Goal: Information Seeking & Learning: Learn about a topic

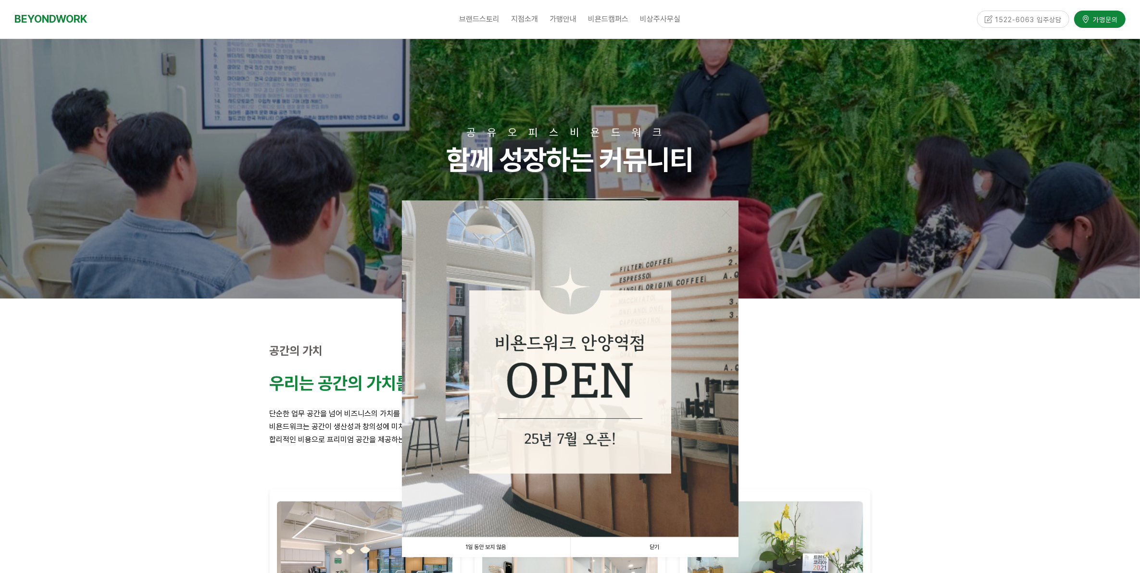
click at [662, 546] on link "닫기" at bounding box center [654, 548] width 168 height 20
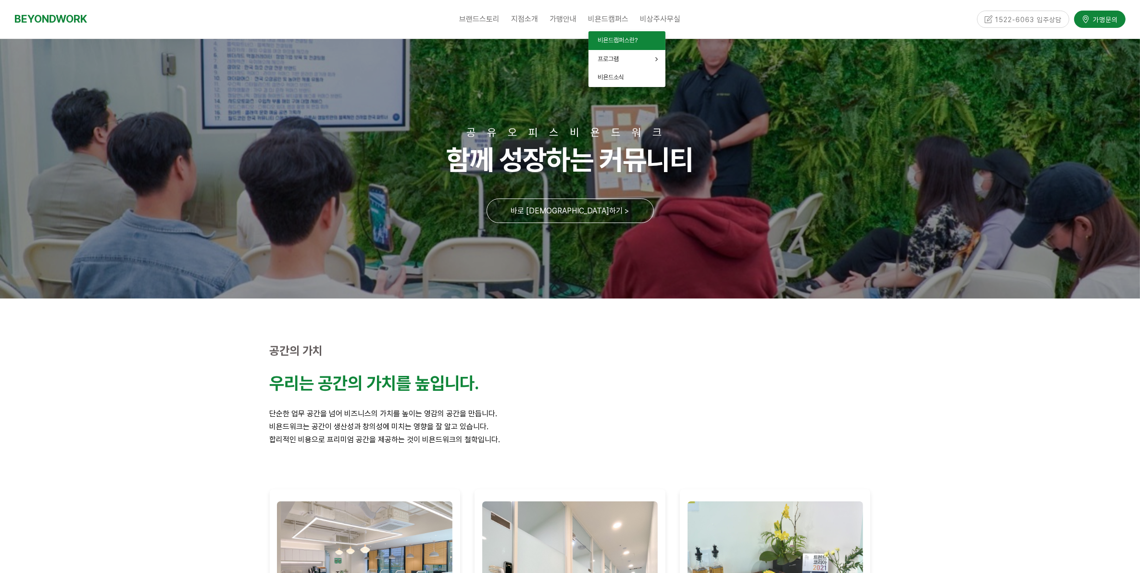
click at [606, 39] on span "비욘드캠퍼스란?" at bounding box center [618, 40] width 40 height 7
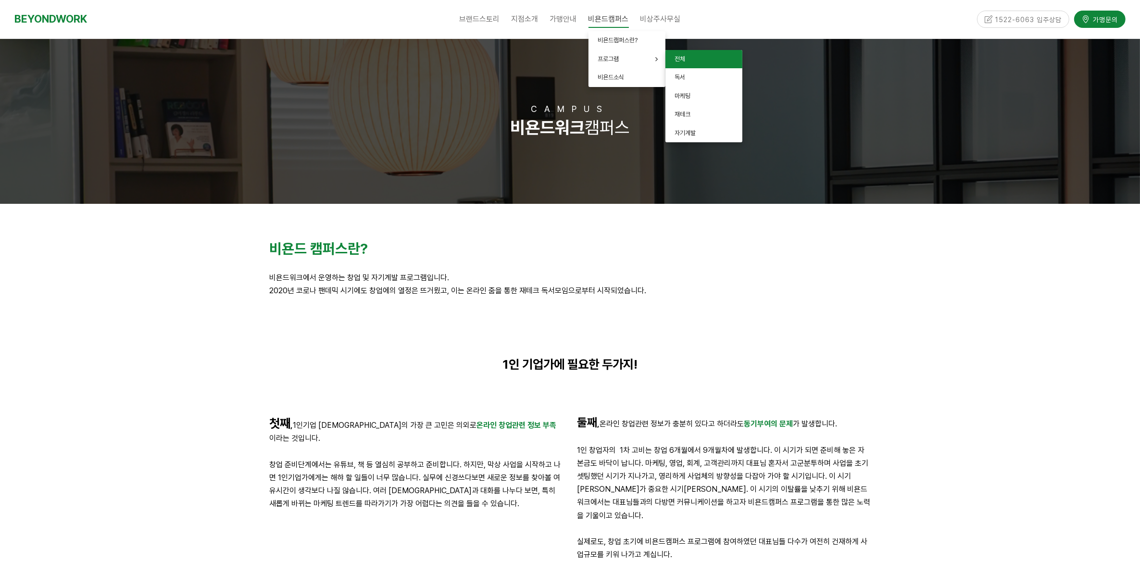
click at [697, 58] on link "전체" at bounding box center [703, 59] width 77 height 19
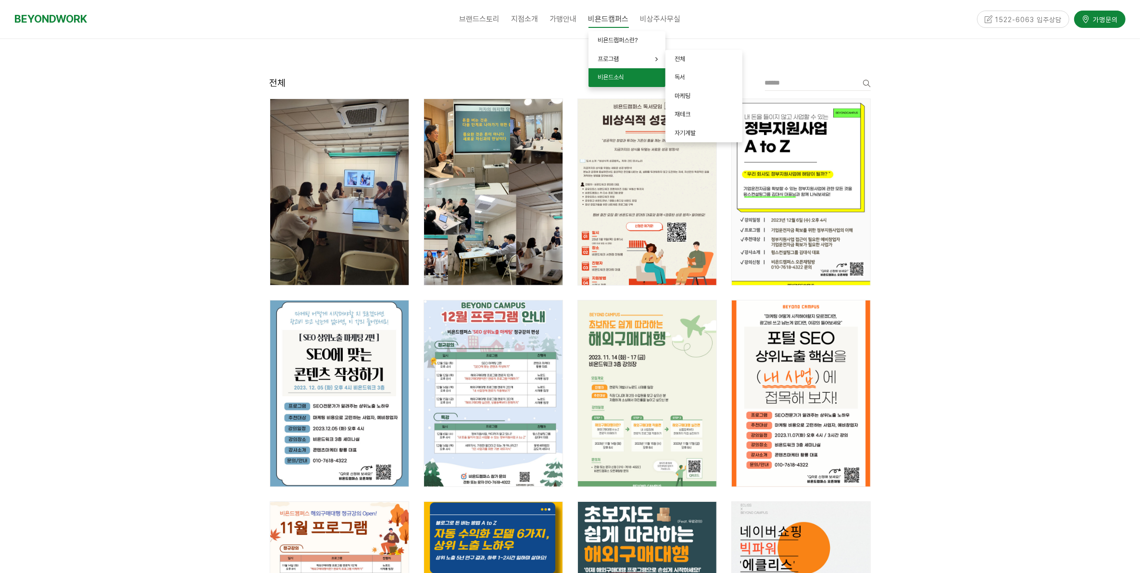
click at [614, 74] on span "비욘드소식" at bounding box center [611, 77] width 26 height 7
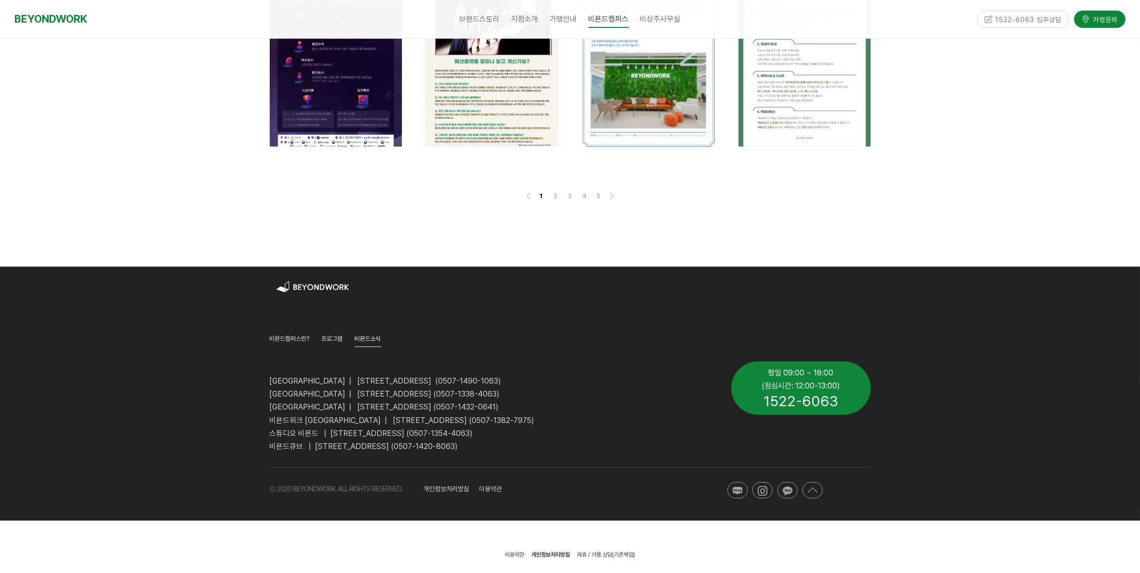
scroll to position [720, 0]
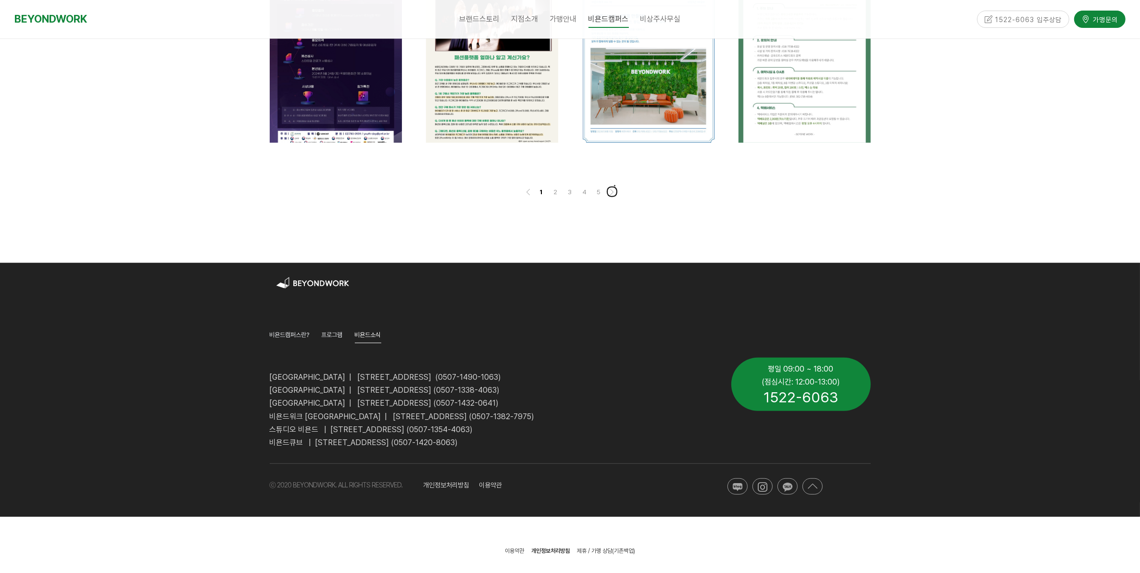
click at [609, 189] on icon at bounding box center [612, 192] width 6 height 6
click at [602, 194] on link "5" at bounding box center [599, 192] width 12 height 12
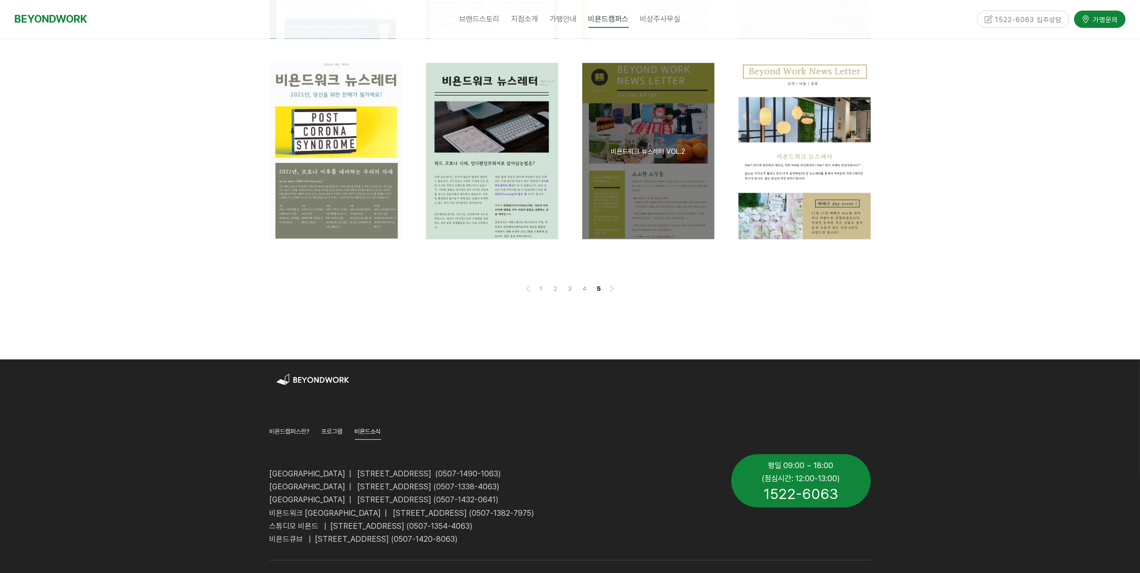
scroll to position [467, 0]
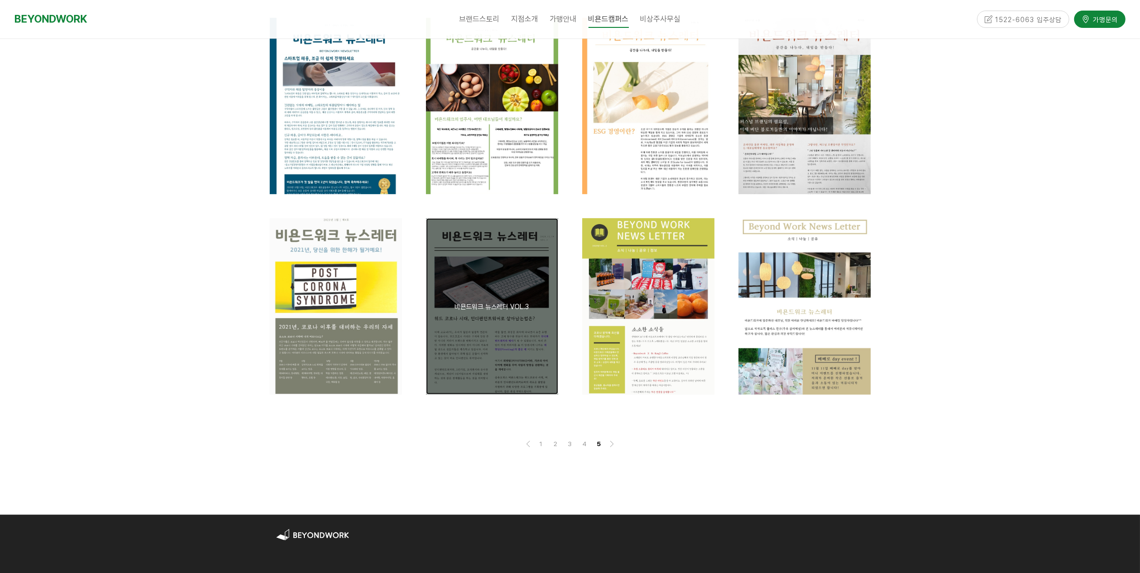
click at [531, 331] on div "공지 [뉴스레터] 비욘드워크 뉴스레터 VOL.3" at bounding box center [492, 306] width 132 height 176
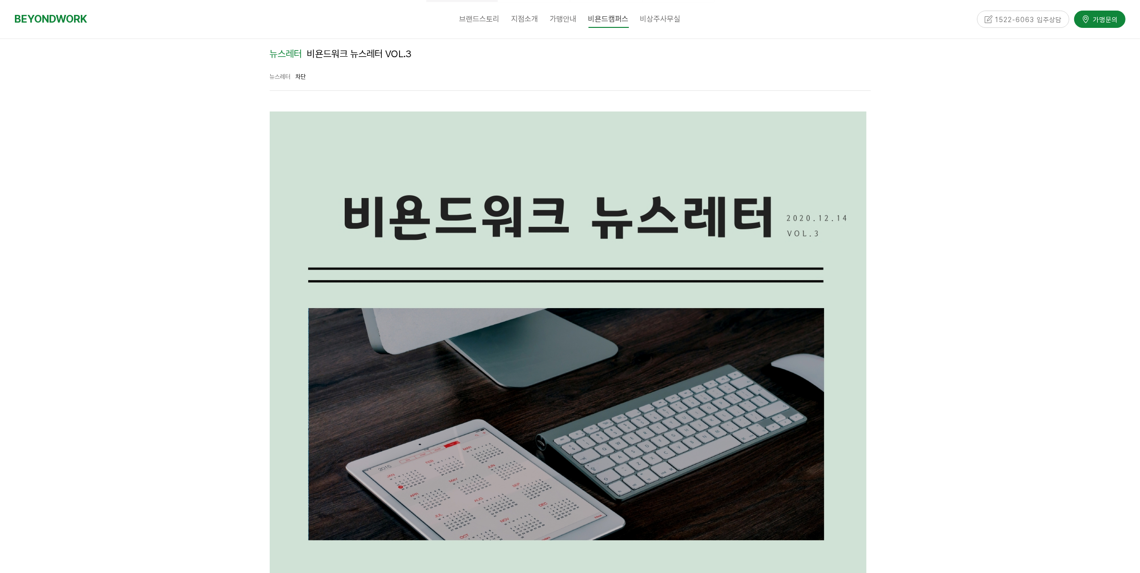
drag, startPoint x: 53, startPoint y: 277, endPoint x: 78, endPoint y: 256, distance: 33.1
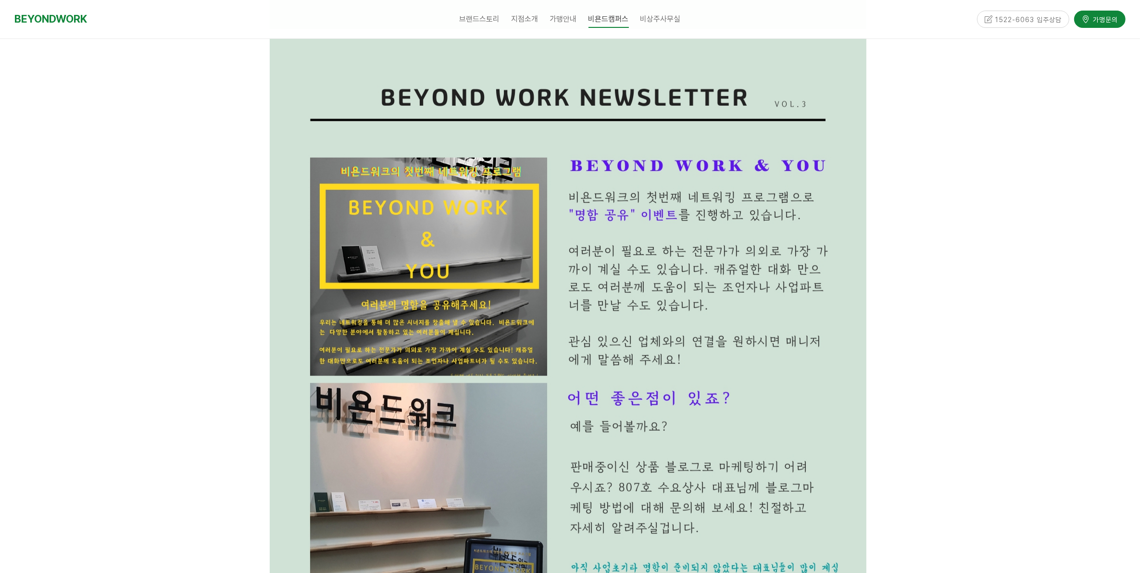
scroll to position [1141, 0]
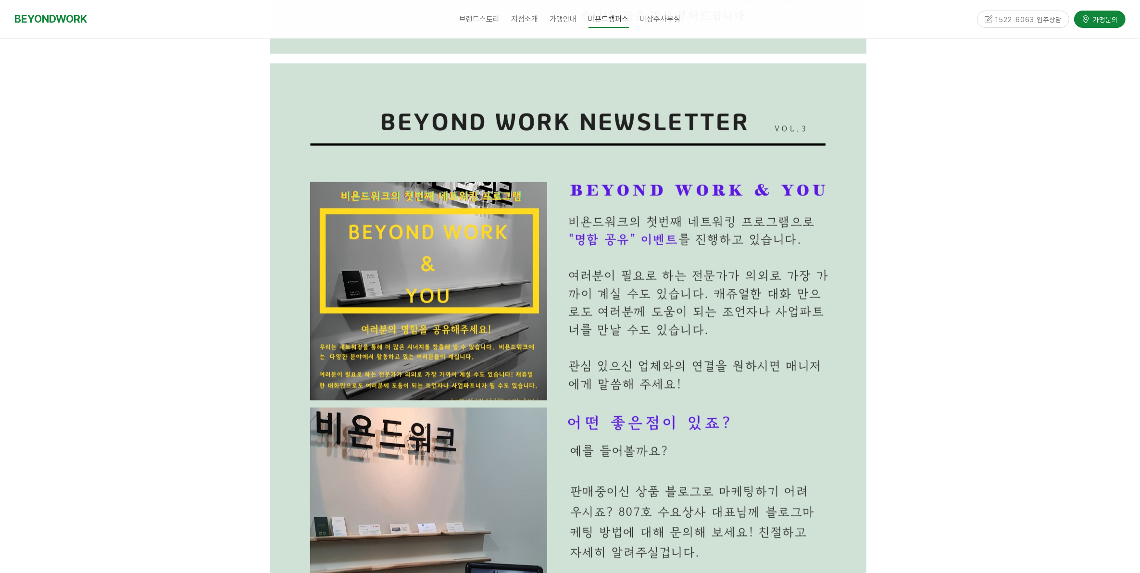
click at [41, 315] on div at bounding box center [570, 57] width 1140 height 2029
